Goal: Check status: Check status

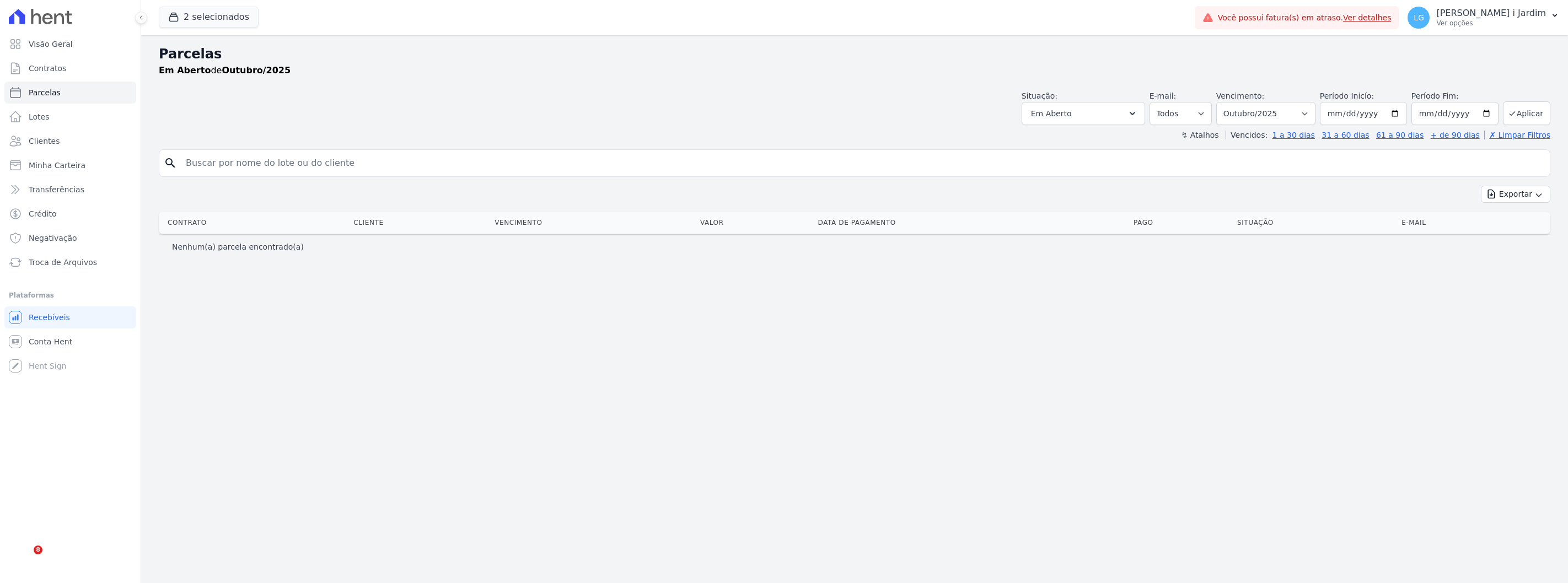
select select
click at [1072, 116] on span "Em Aberto" at bounding box center [1052, 114] width 41 height 13
click at [1081, 148] on div "Selecionar todos" at bounding box center [1083, 142] width 106 height 16
click at [1082, 145] on label "Selecionar todos" at bounding box center [1076, 141] width 65 height 9
click at [1039, 145] on input "Selecionar todos" at bounding box center [1035, 141] width 9 height 9
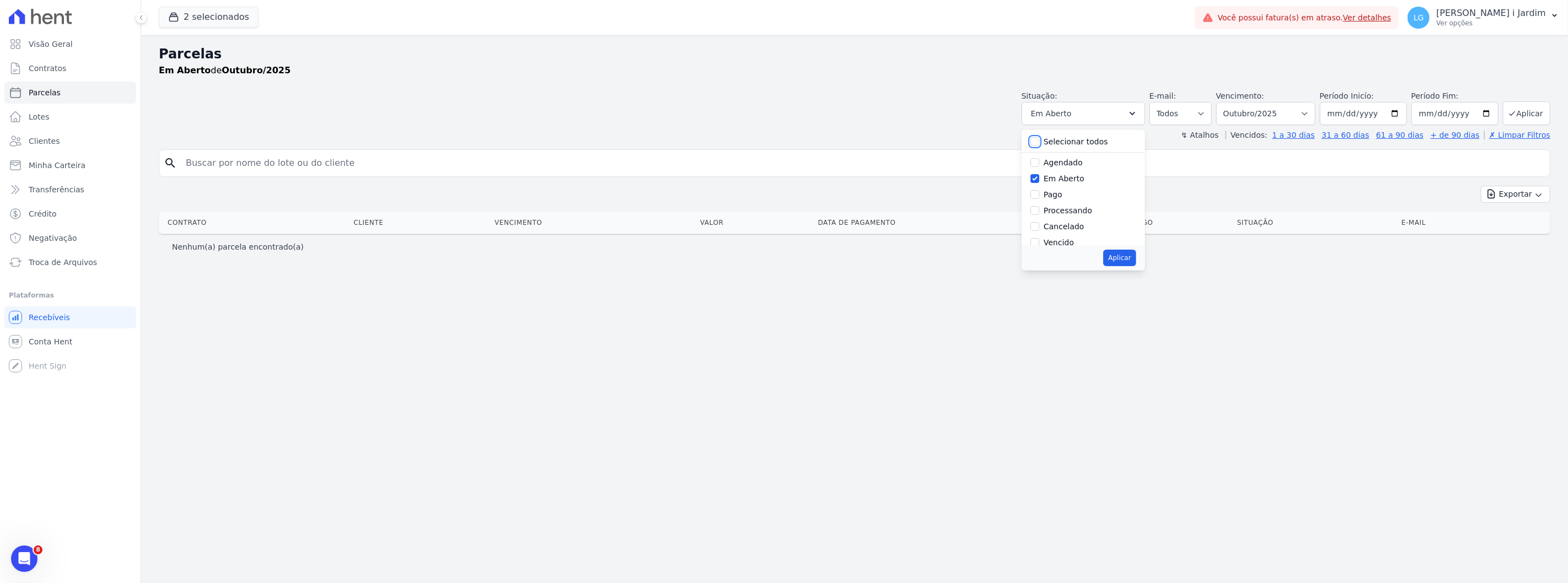
checkbox input "true"
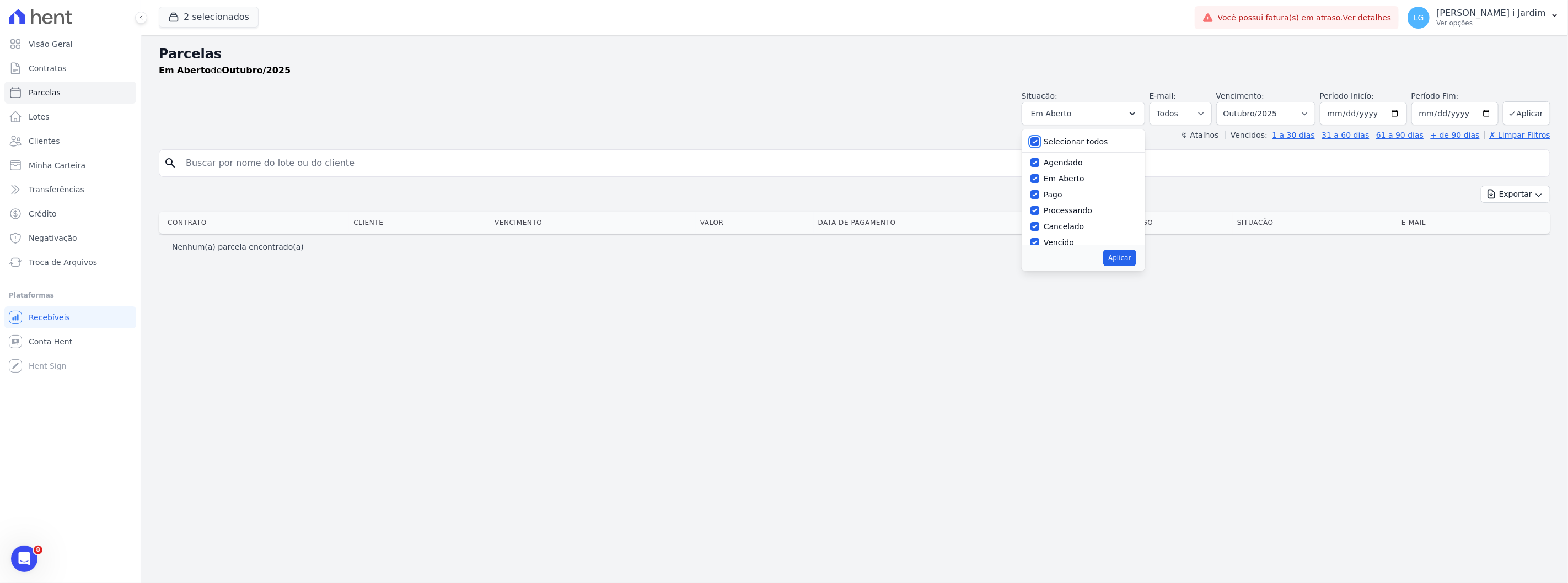
checkbox input "true"
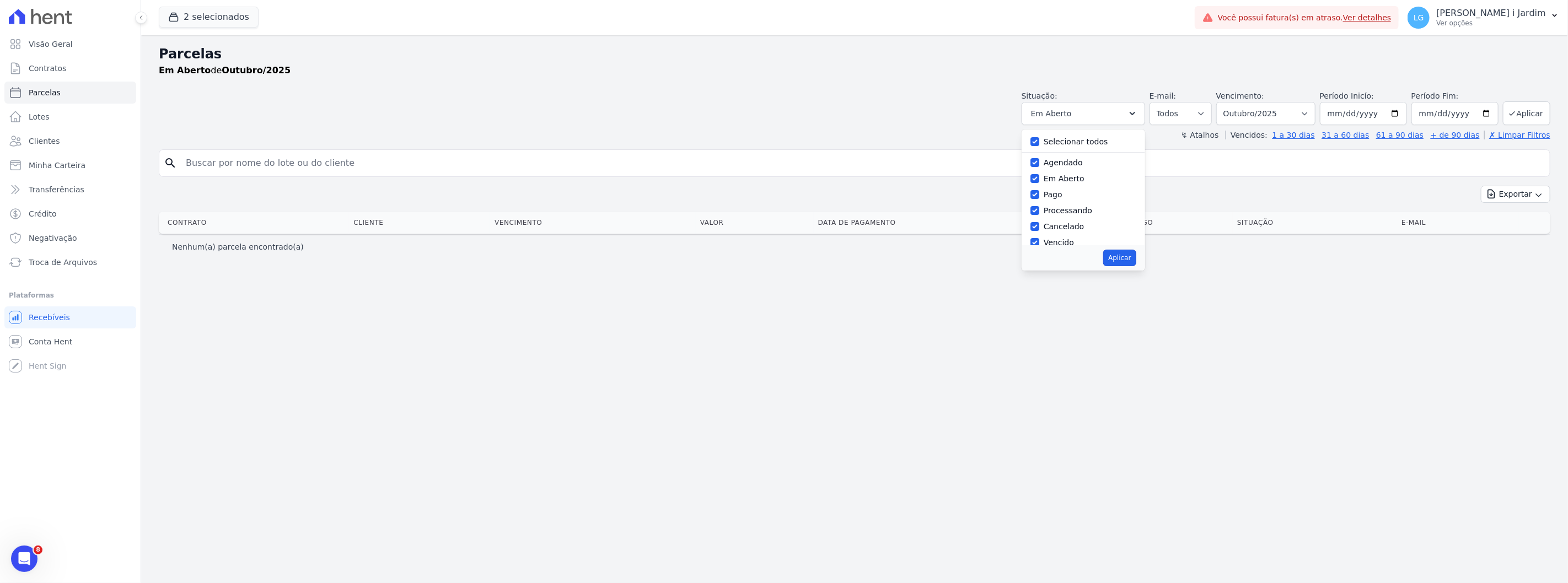
click at [1131, 256] on button "Aplicar" at bounding box center [1119, 258] width 32 height 17
select select "scheduled"
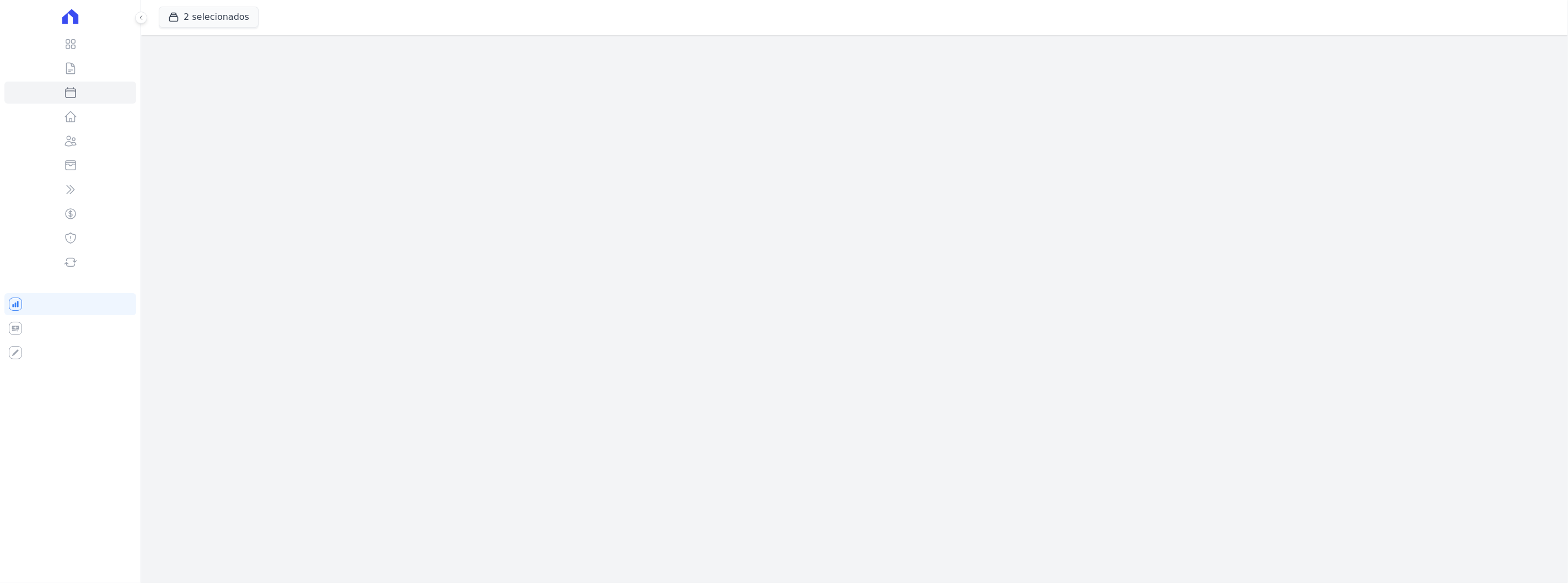
select select
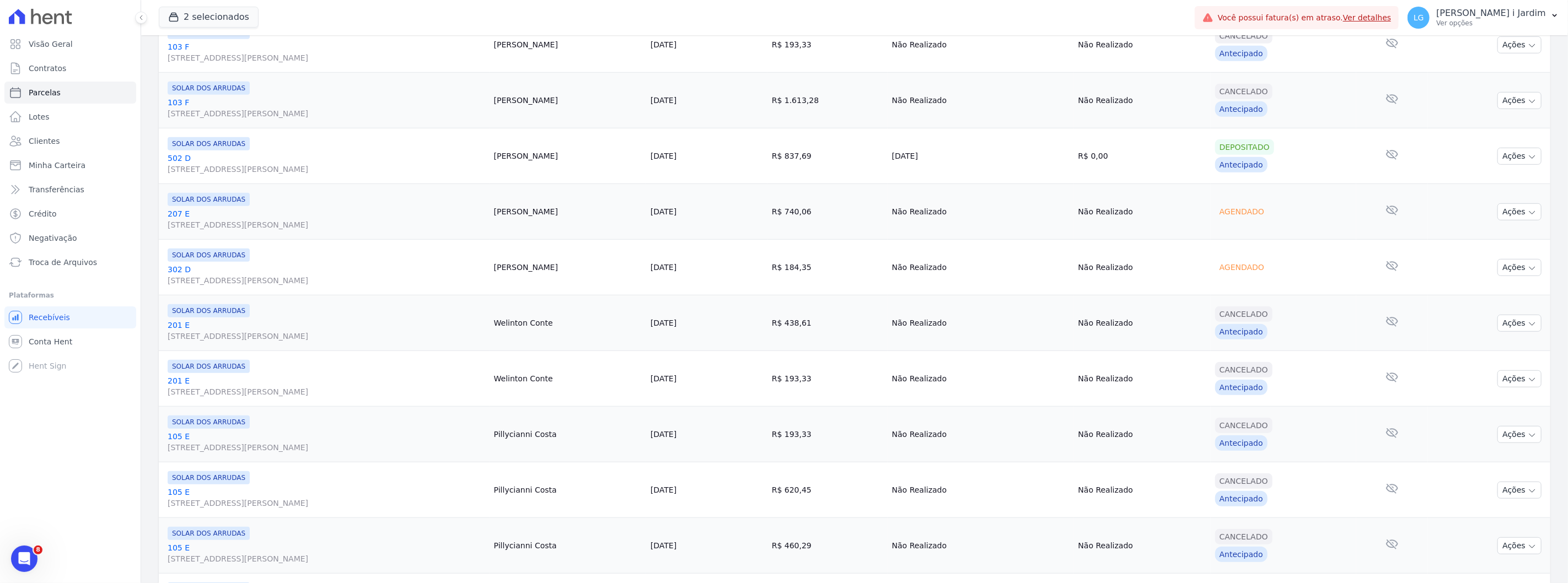
scroll to position [1092, 0]
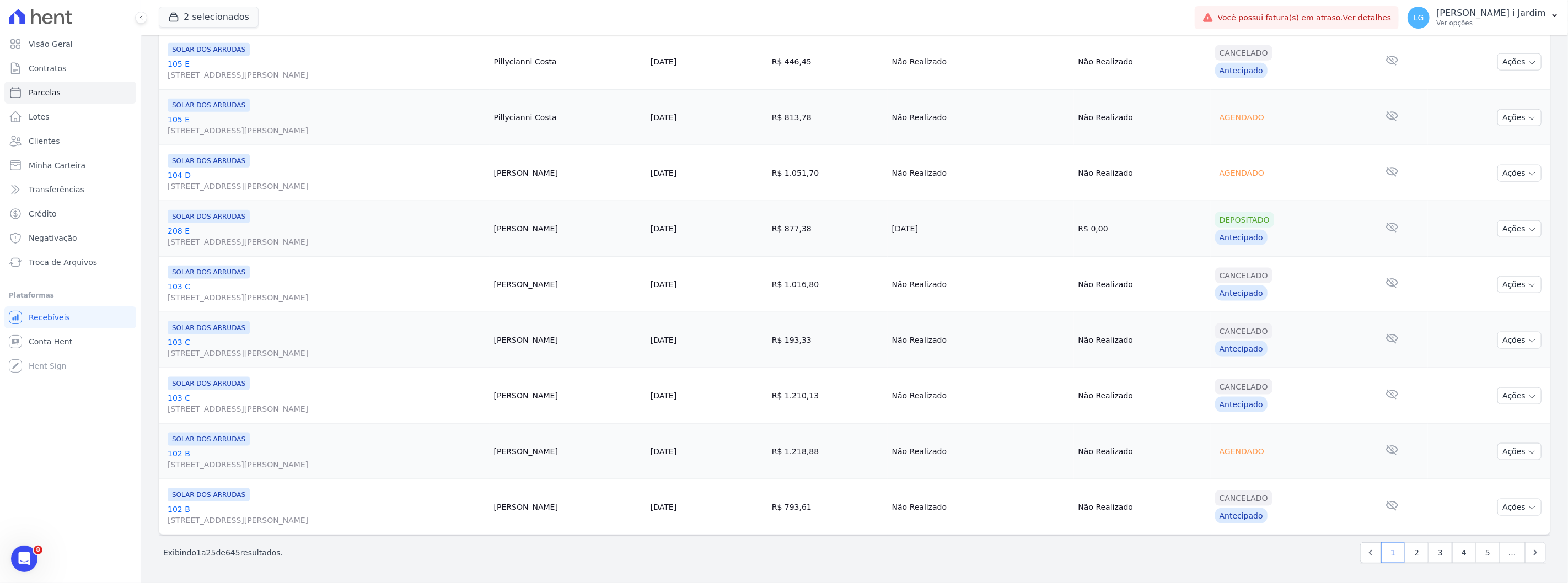
drag, startPoint x: 742, startPoint y: 247, endPoint x: 596, endPoint y: 542, distance: 329.2
click at [598, 533] on td "Gabriely Divenka" at bounding box center [568, 508] width 157 height 56
